Goal: Transaction & Acquisition: Purchase product/service

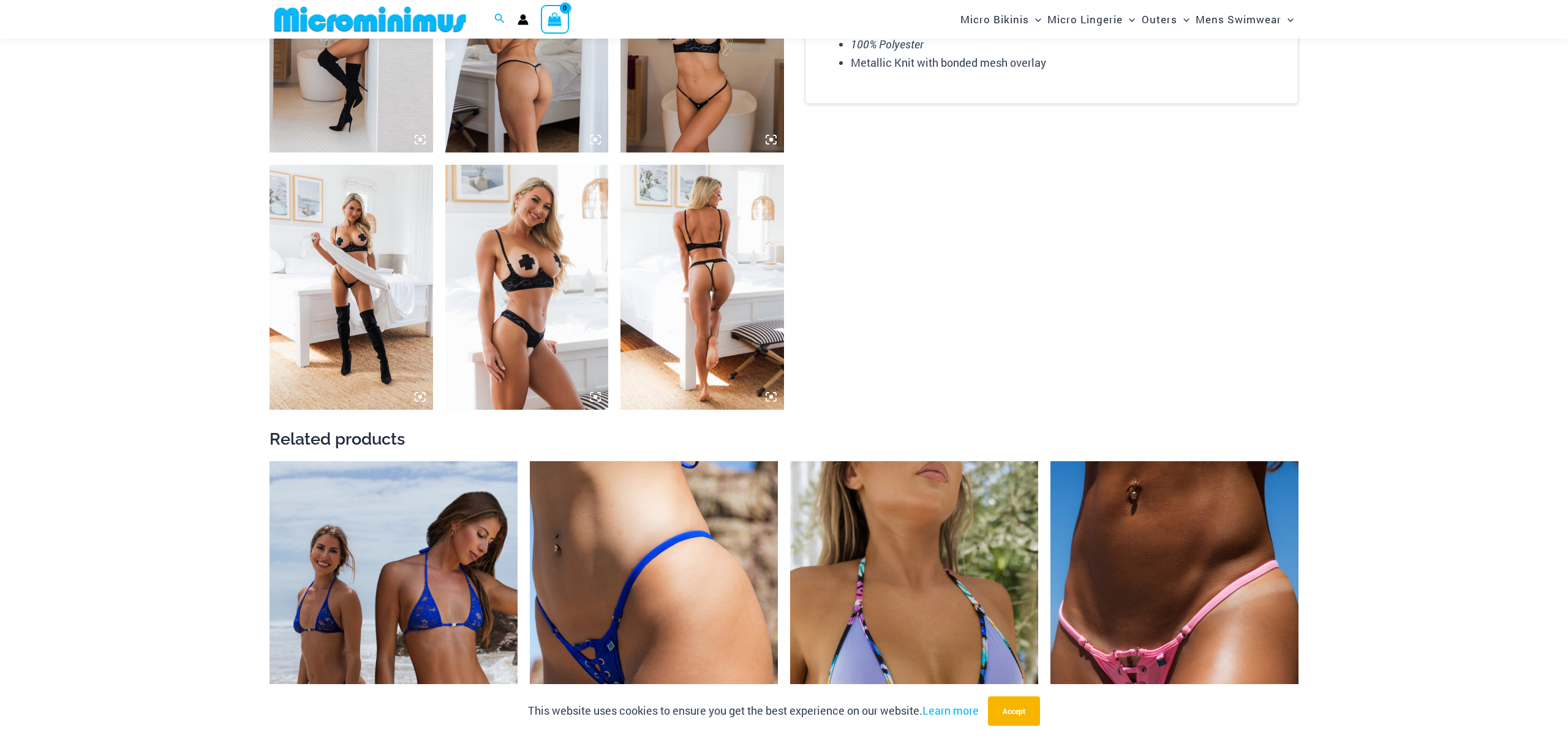
scroll to position [1760, 0]
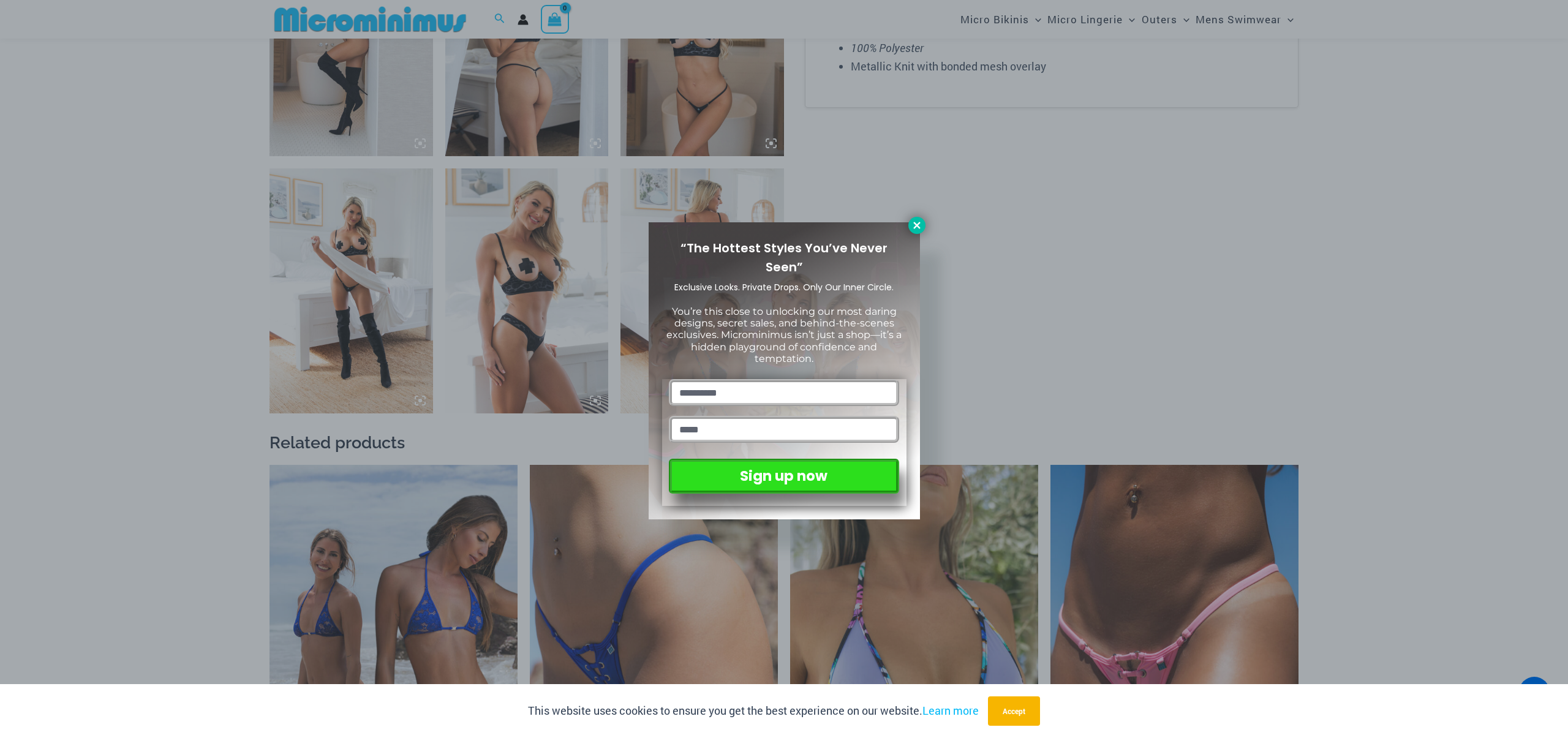
click at [913, 227] on icon at bounding box center [916, 225] width 7 height 7
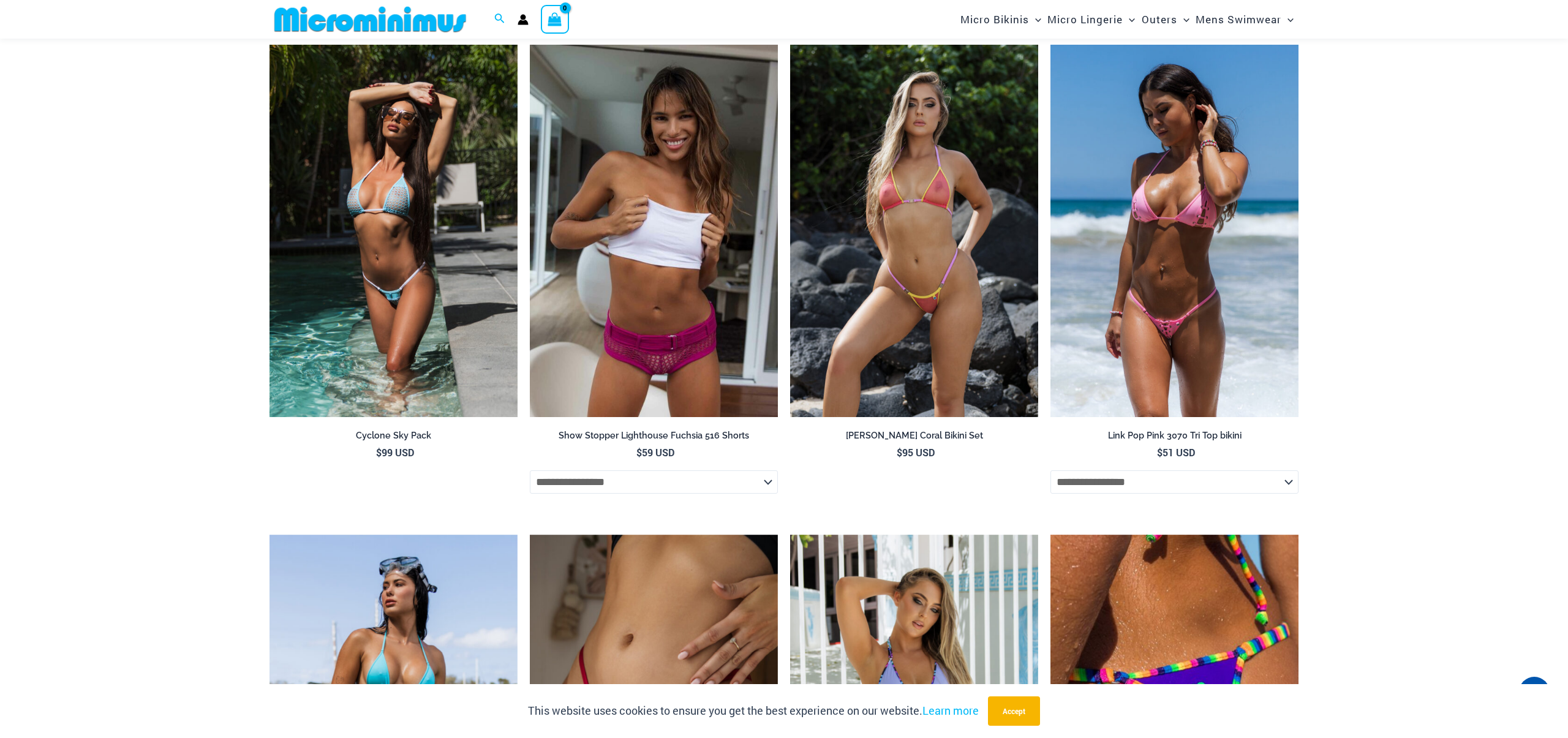
scroll to position [2669, 0]
click at [1103, 252] on img at bounding box center [1175, 232] width 248 height 372
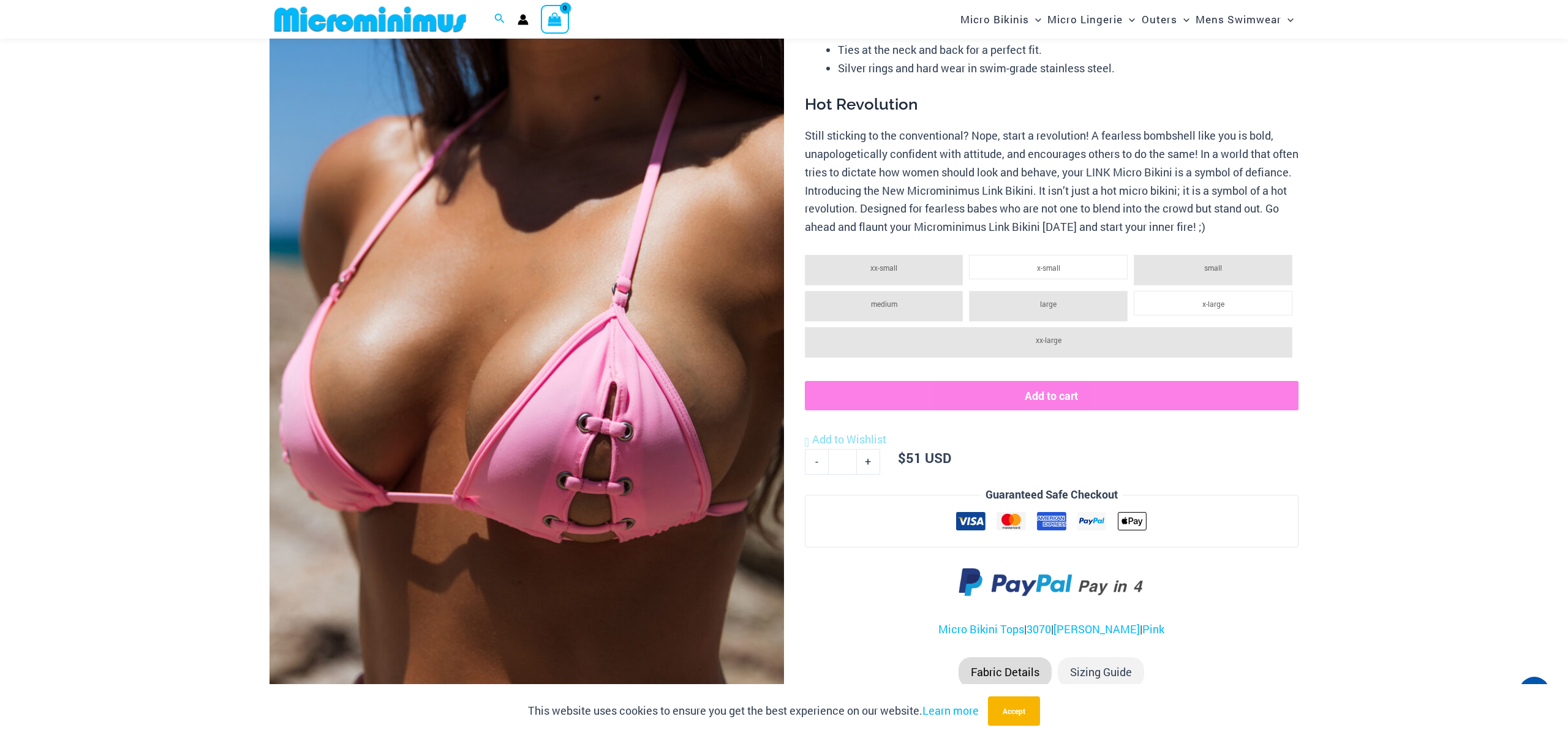
scroll to position [436, 0]
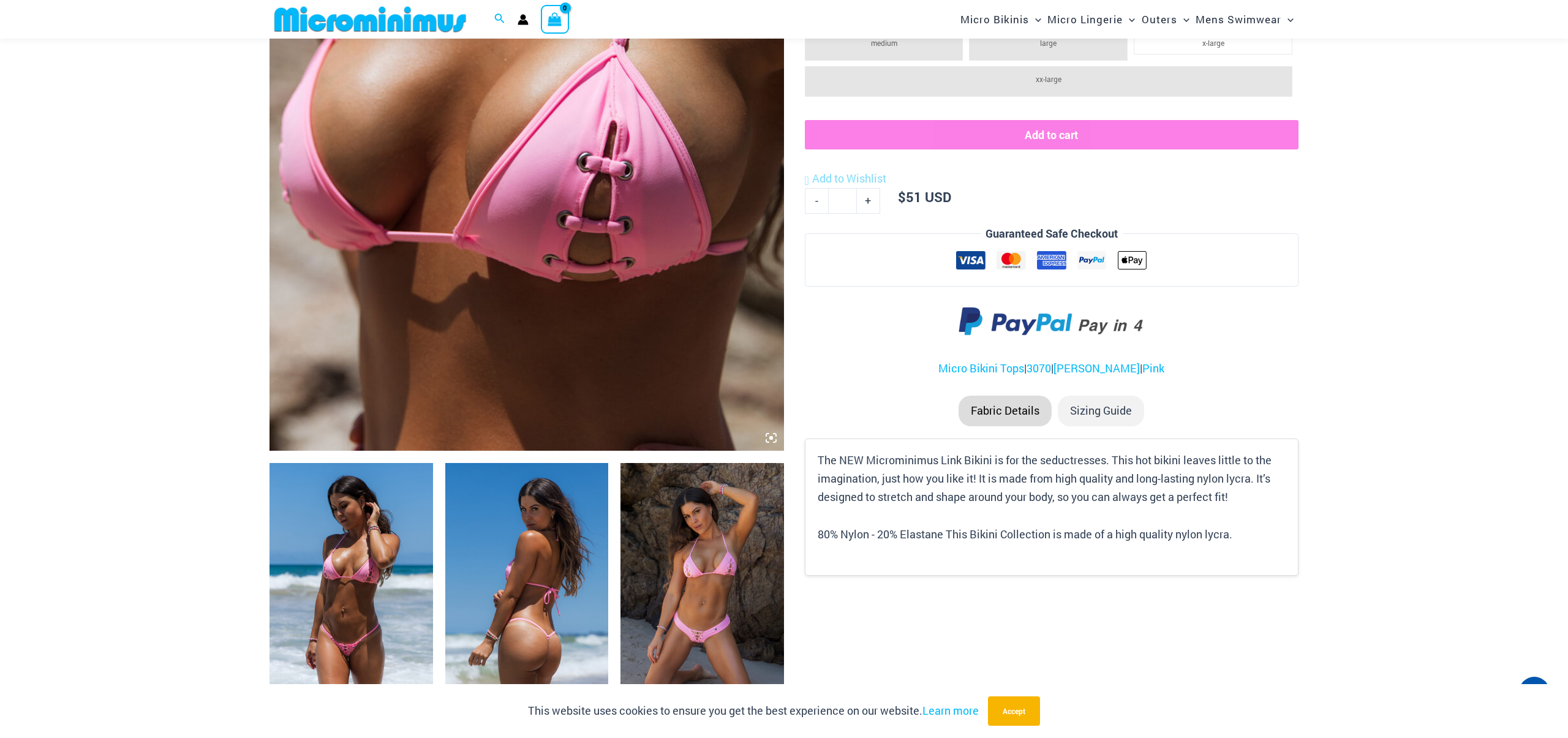
click at [609, 204] on img at bounding box center [526, 65] width 514 height 772
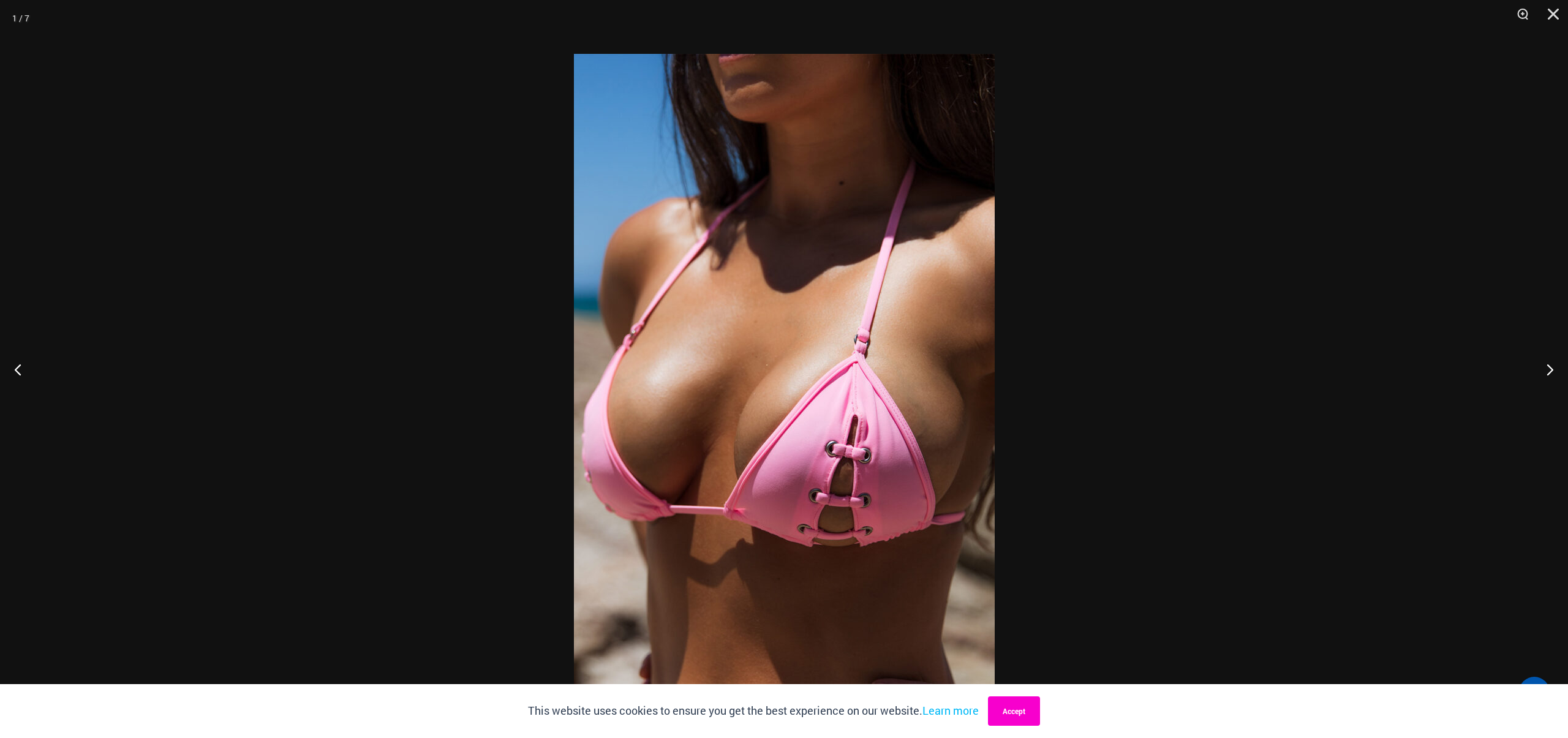
click at [1040, 708] on button "Accept" at bounding box center [1013, 711] width 52 height 30
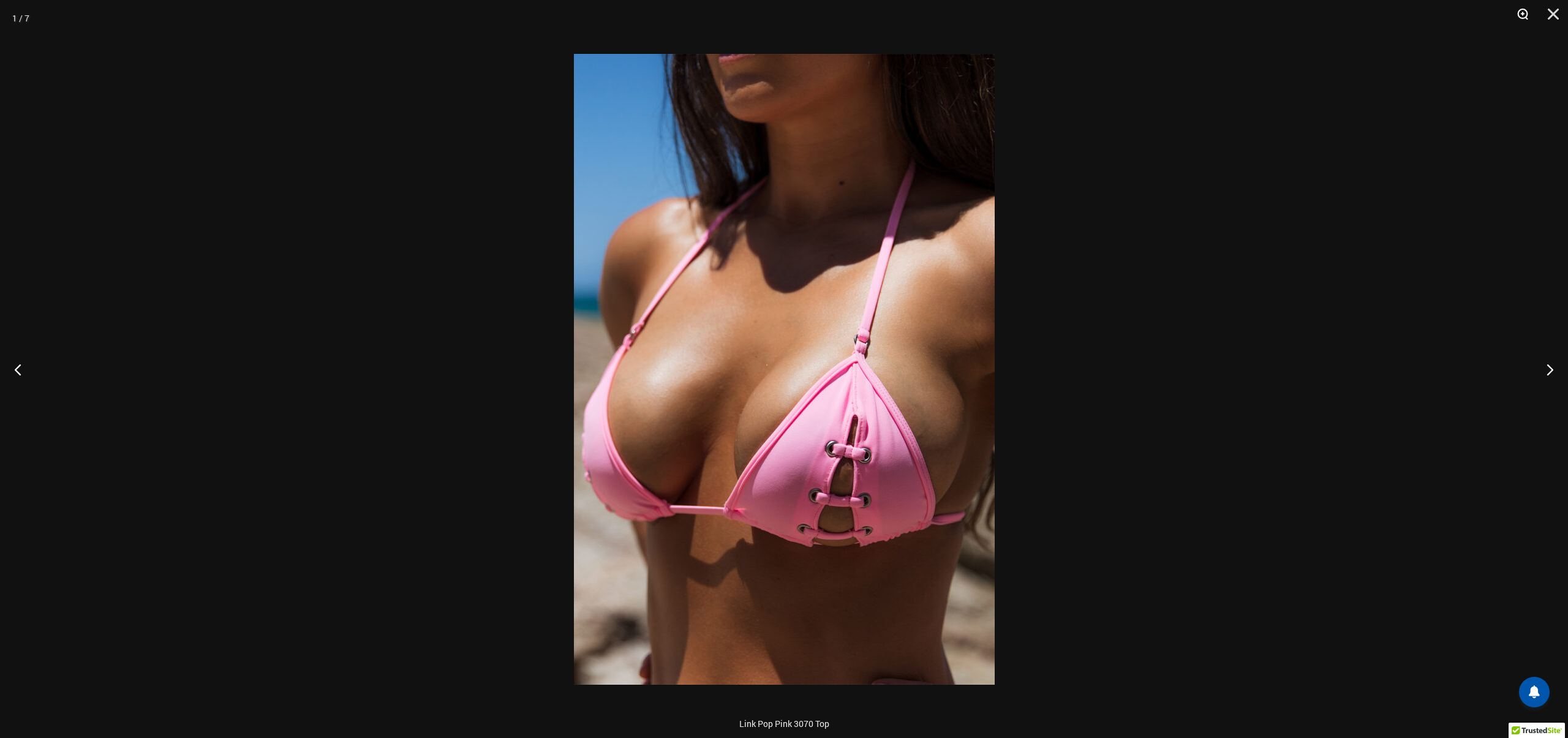
click at [1523, 10] on button "Zoom" at bounding box center [1518, 18] width 30 height 37
click at [897, 469] on img at bounding box center [784, 369] width 421 height 630
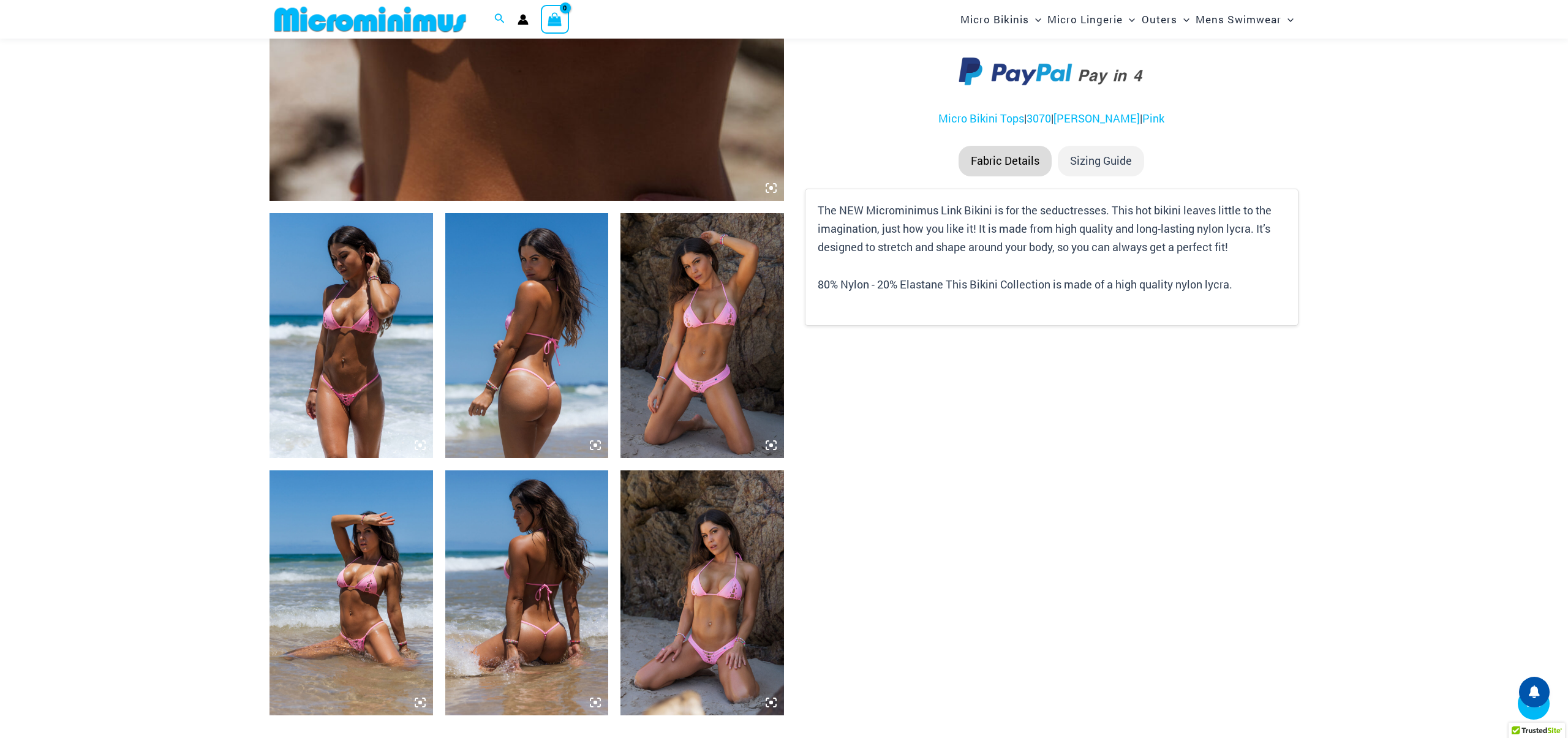
scroll to position [896, 0]
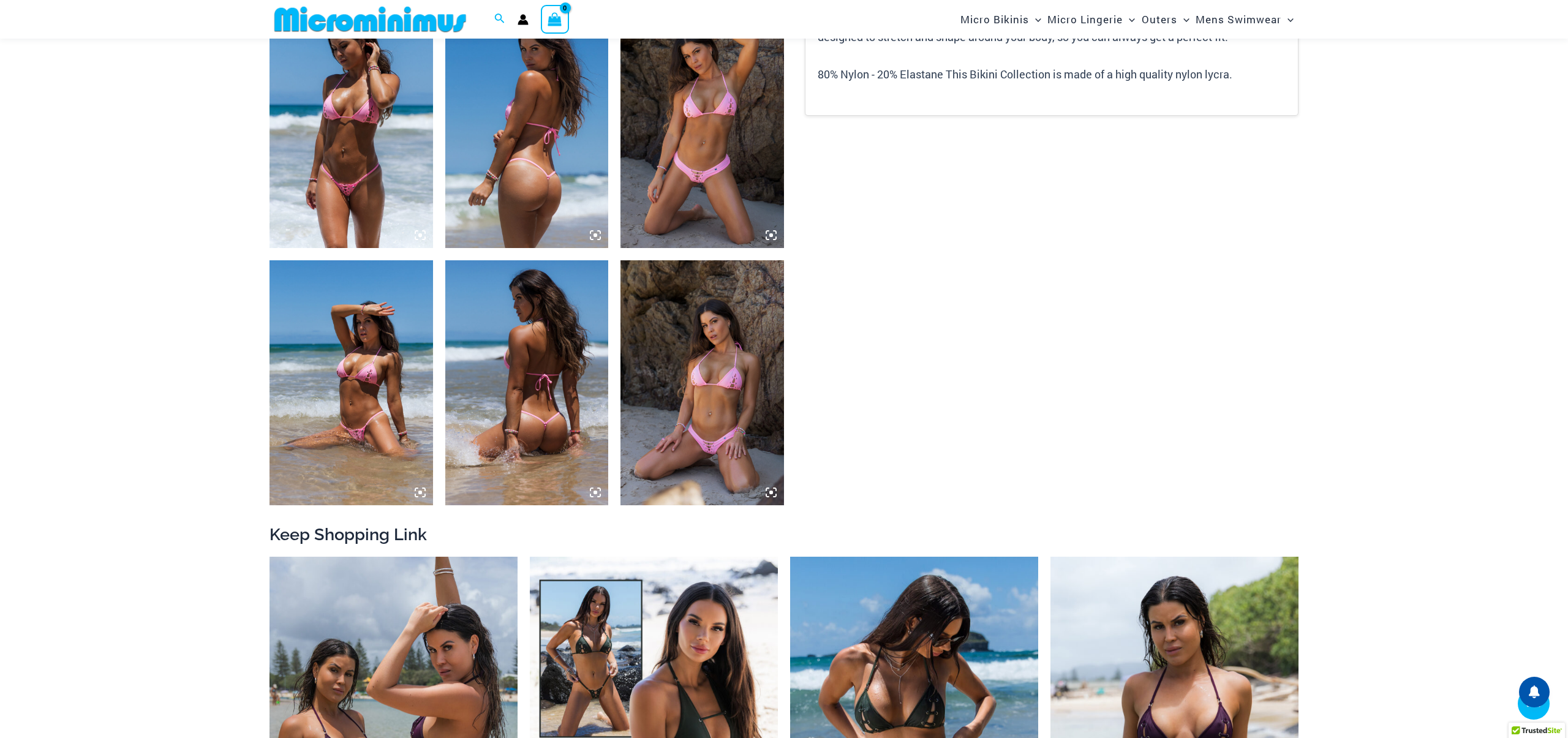
click at [702, 447] on img at bounding box center [702, 382] width 164 height 245
